Goal: Information Seeking & Learning: Compare options

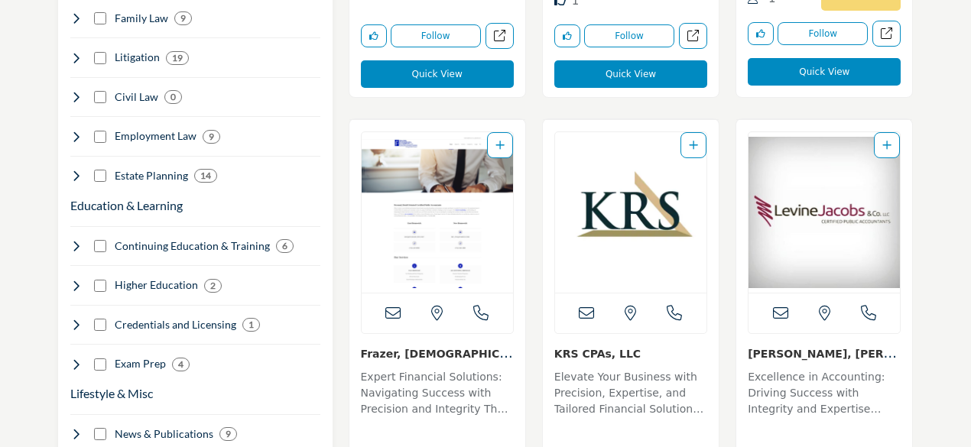
scroll to position [1683, 0]
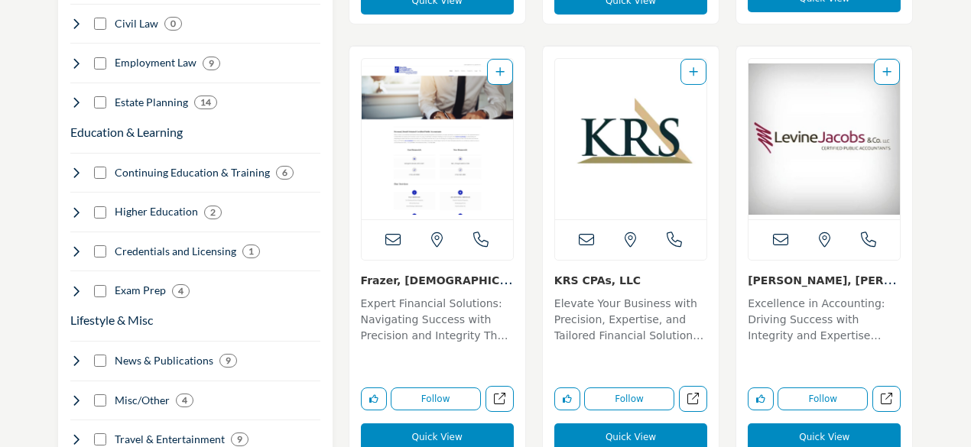
click at [468, 327] on p "Expert Financial Solutions: Navigating Success with Precision and Integrity The…" at bounding box center [437, 321] width 153 height 51
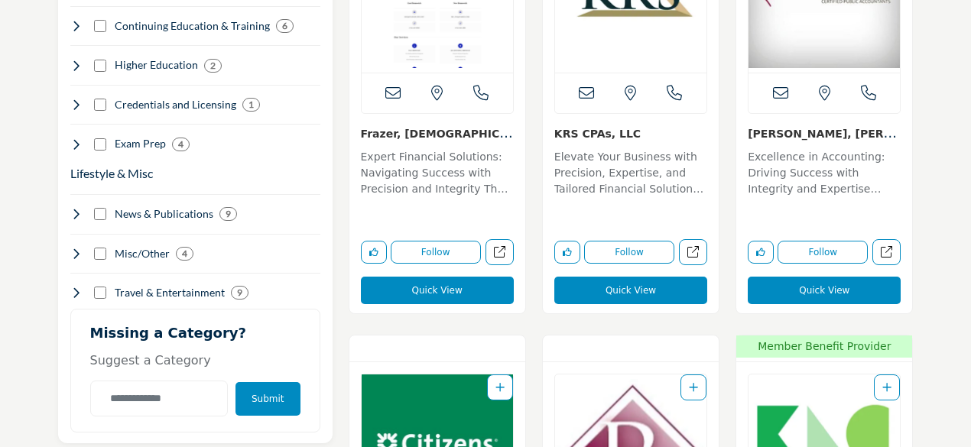
scroll to position [1836, 0]
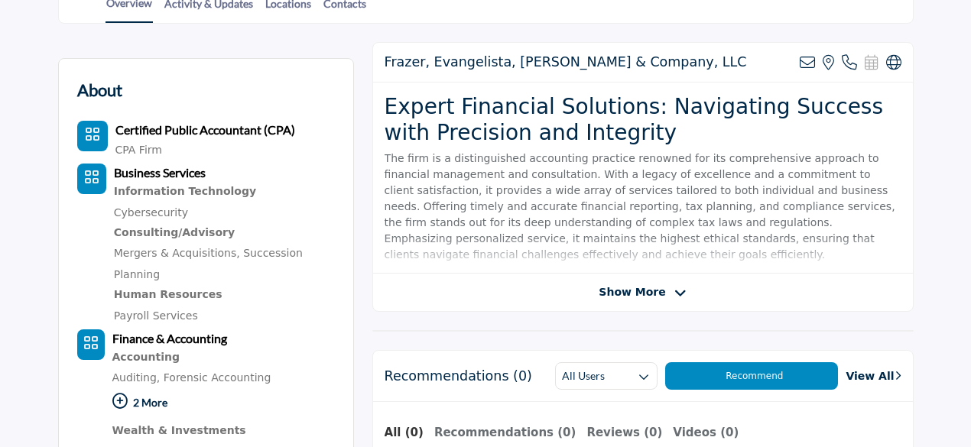
scroll to position [382, 0]
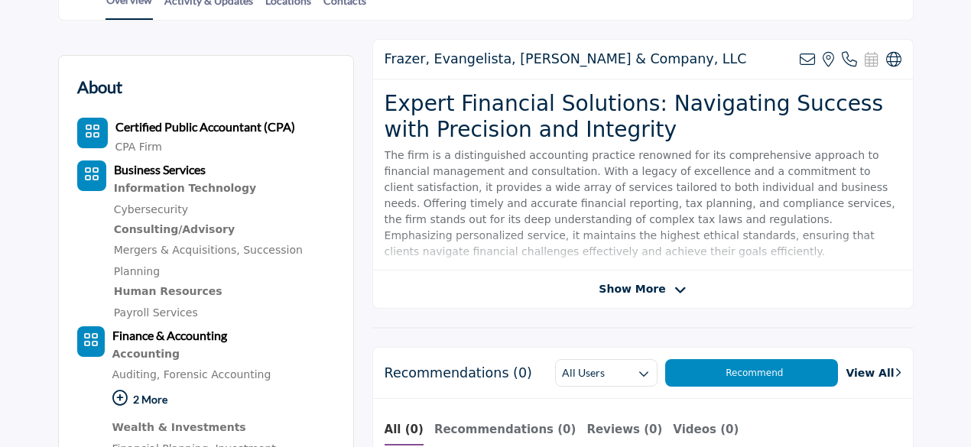
click at [665, 288] on span "Show More" at bounding box center [642, 290] width 87 height 16
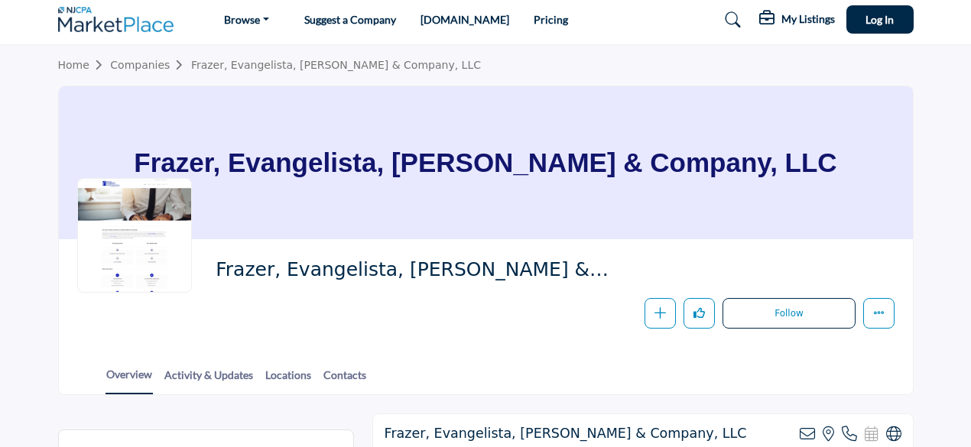
scroll to position [0, 0]
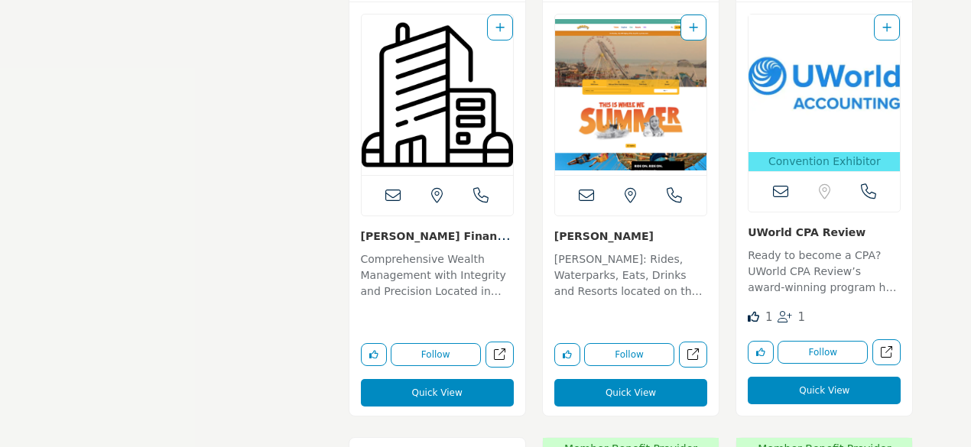
scroll to position [2677, 0]
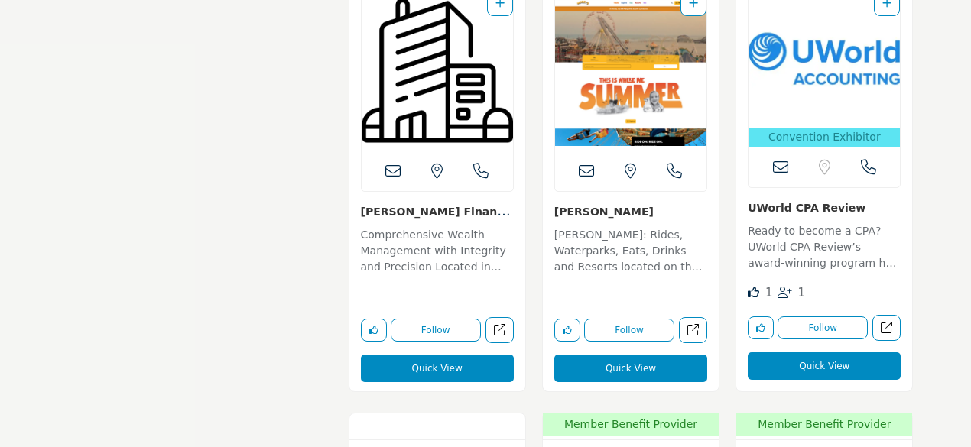
click at [421, 209] on link "[PERSON_NAME] Financial A..." at bounding box center [436, 218] width 150 height 31
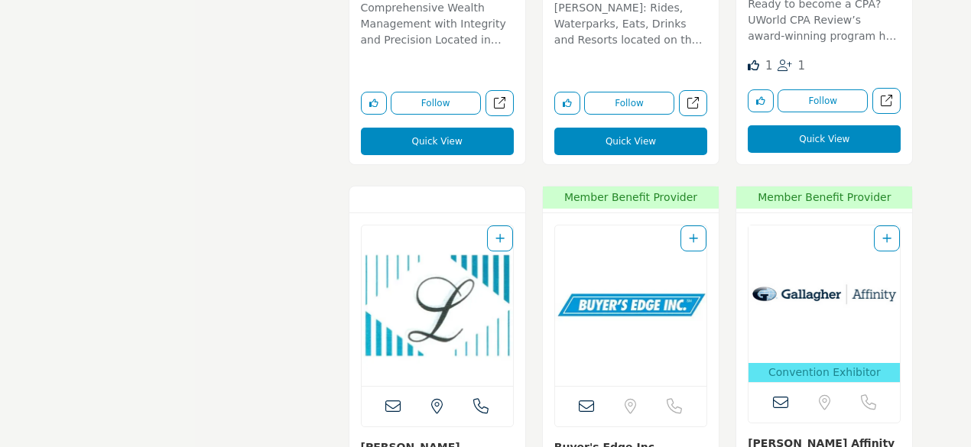
scroll to position [2907, 0]
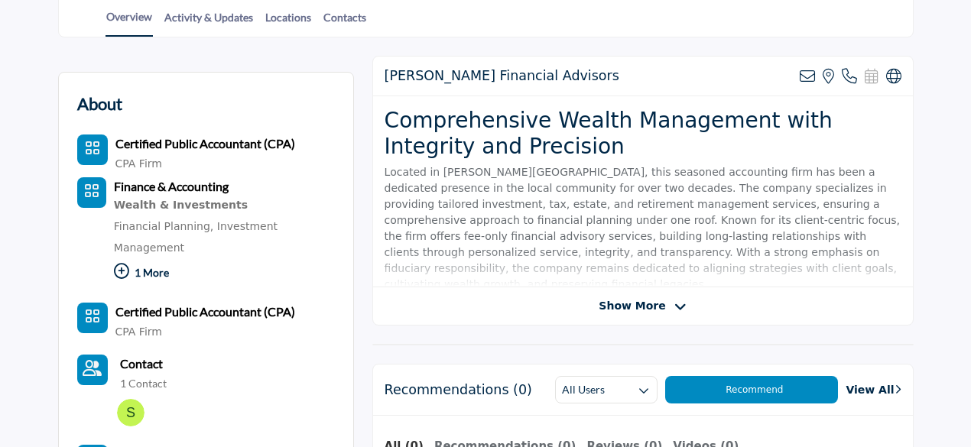
scroll to position [459, 0]
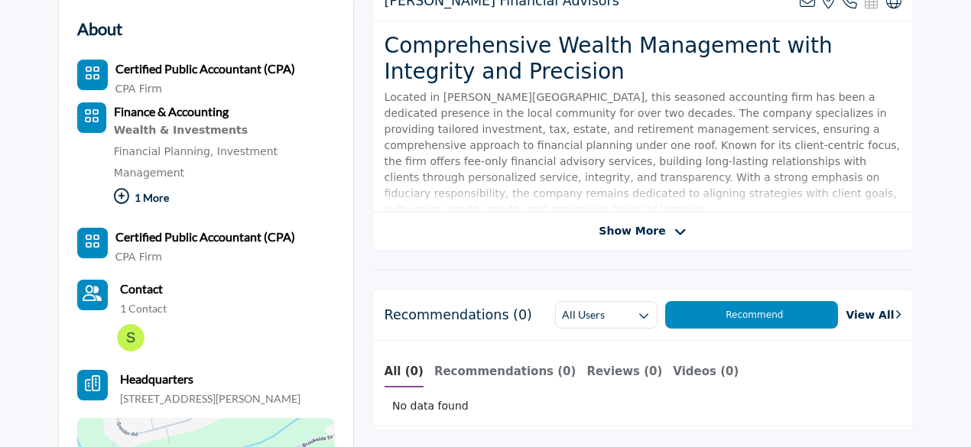
click at [649, 223] on span "Show More" at bounding box center [632, 231] width 67 height 16
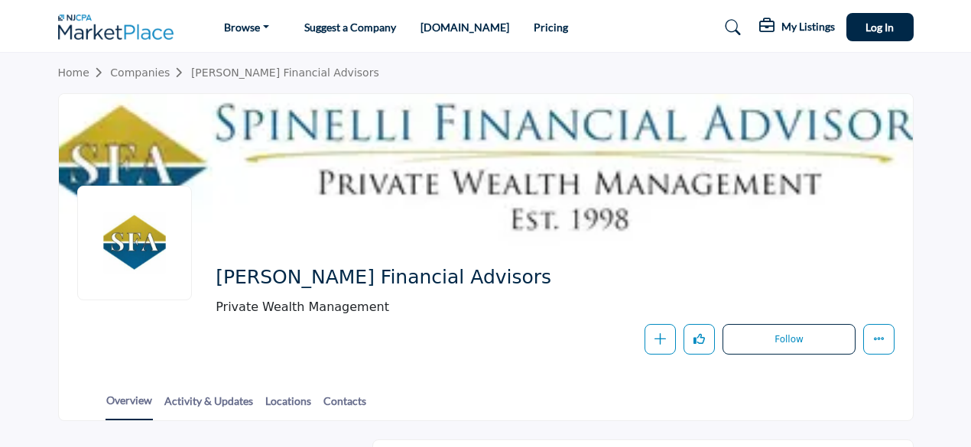
scroll to position [0, 0]
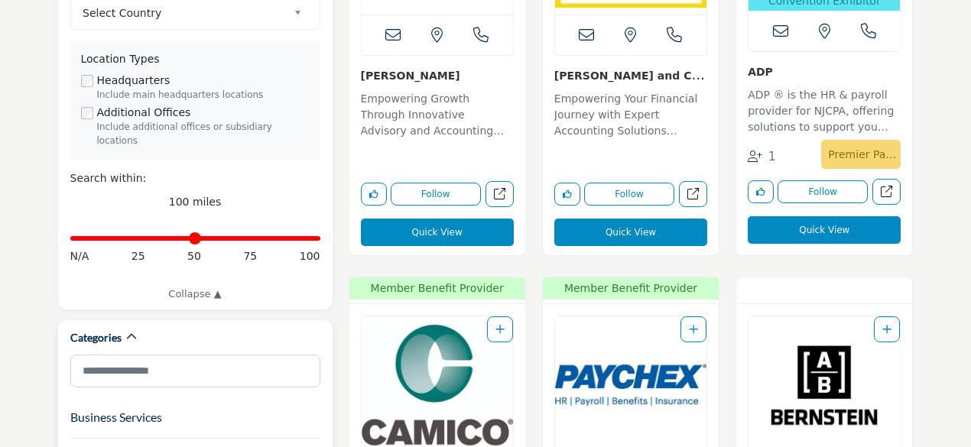
scroll to position [612, 0]
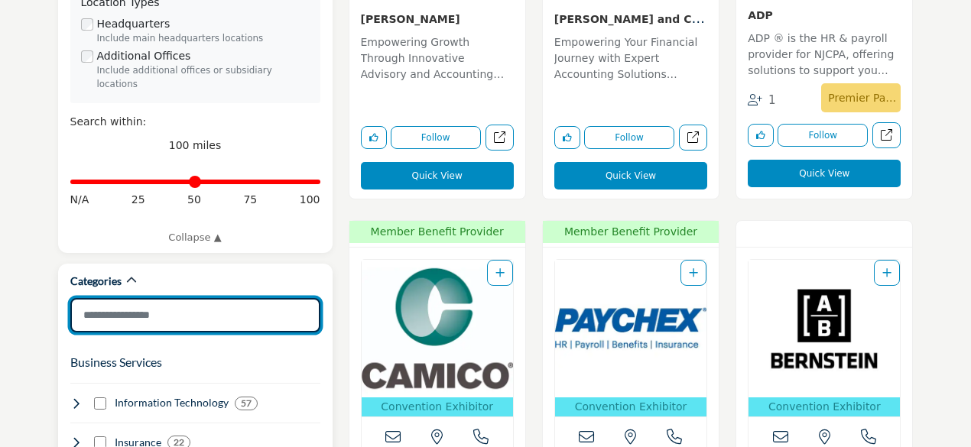
click at [187, 298] on input "Search Category" at bounding box center [195, 315] width 250 height 34
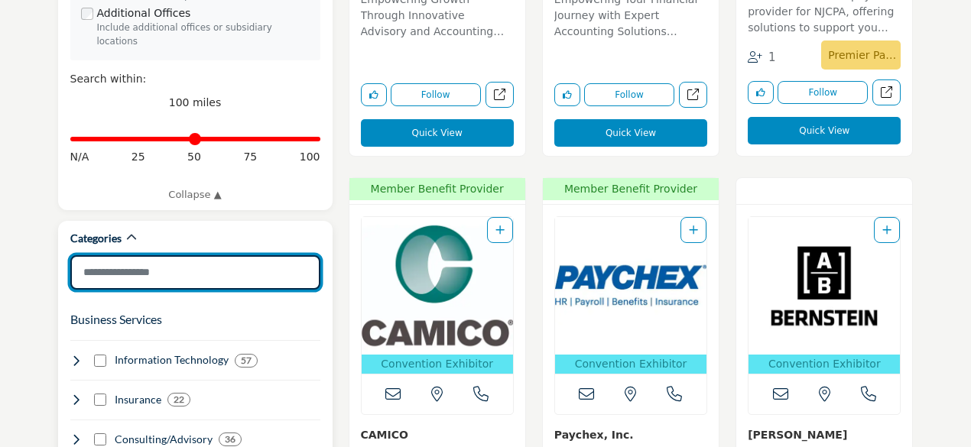
scroll to position [765, 0]
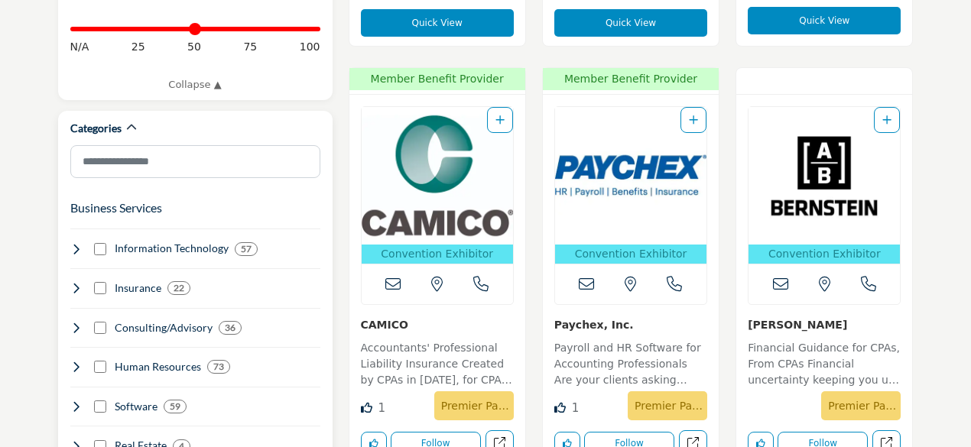
click at [107, 281] on div "Insurance 22" at bounding box center [130, 289] width 121 height 16
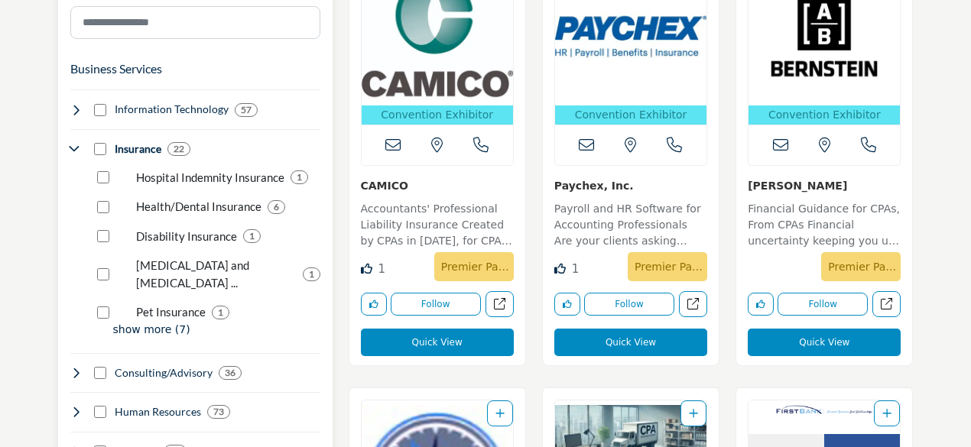
scroll to position [918, 0]
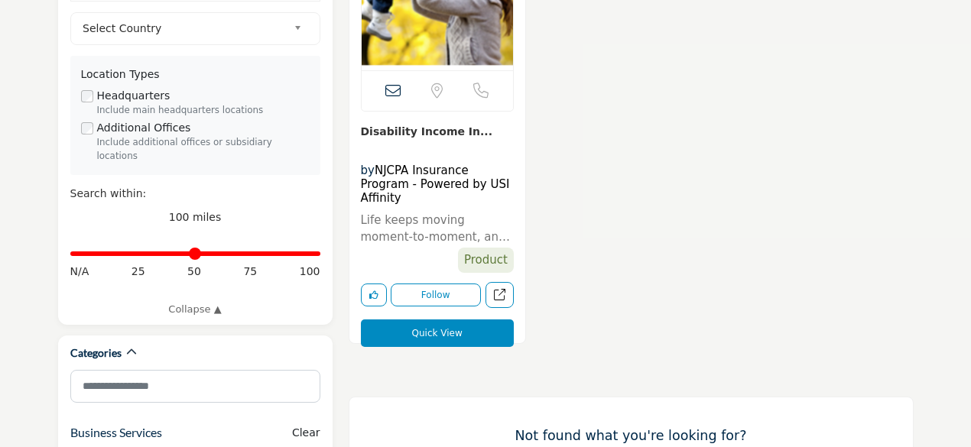
scroll to position [535, 0]
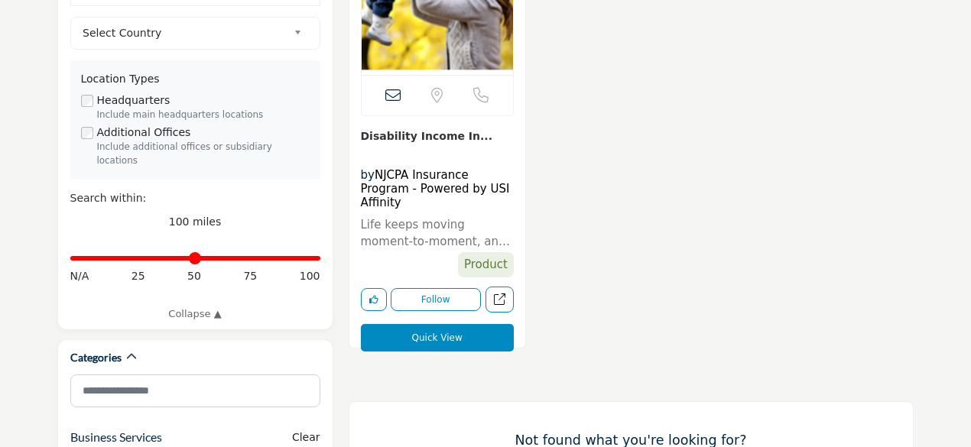
click at [436, 137] on link "Disability Income In..." at bounding box center [427, 136] width 132 height 12
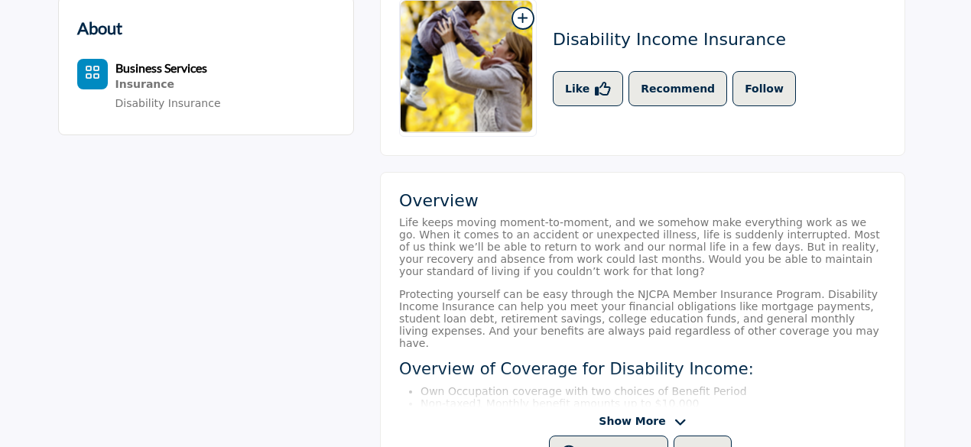
scroll to position [535, 0]
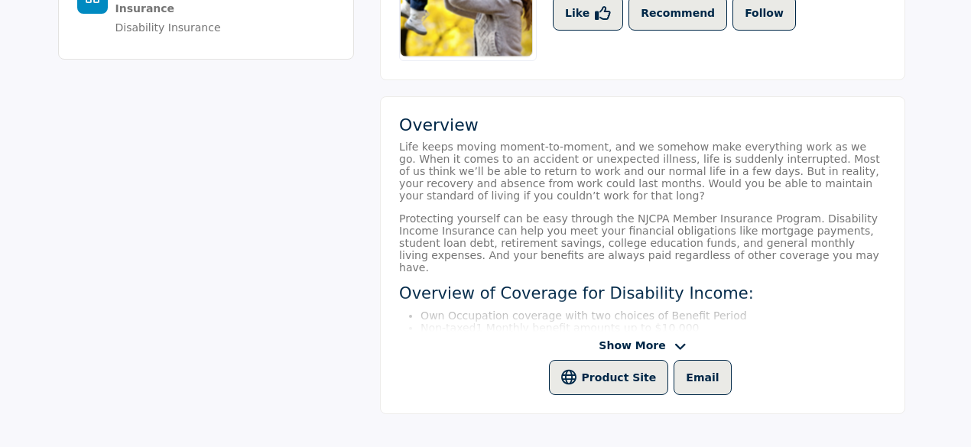
click at [658, 343] on span "Show More" at bounding box center [632, 346] width 67 height 16
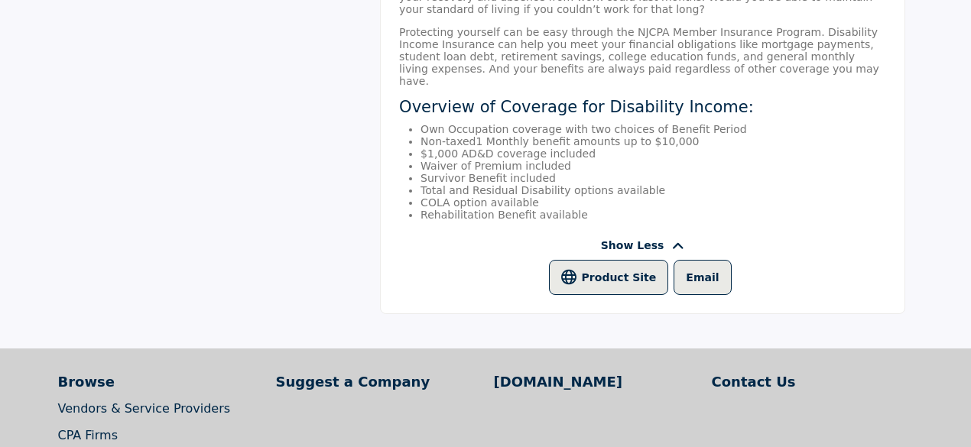
scroll to position [688, 0]
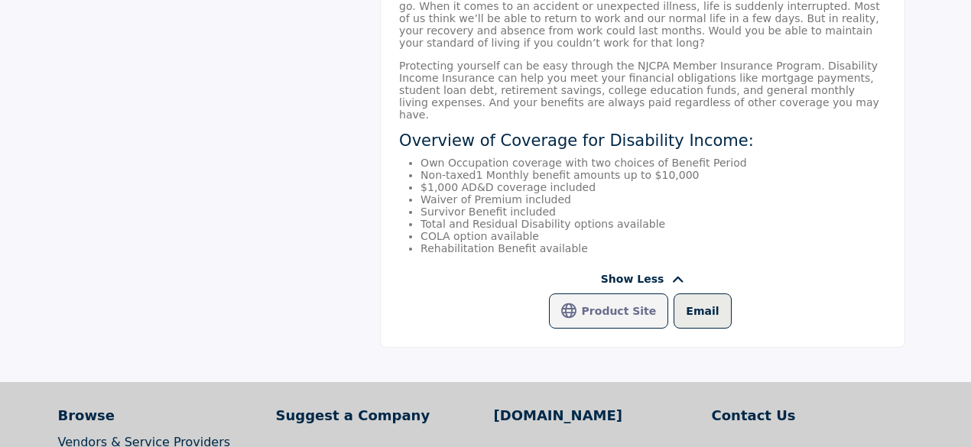
click at [620, 324] on button "Product Site" at bounding box center [609, 311] width 120 height 35
